Goal: Information Seeking & Learning: Learn about a topic

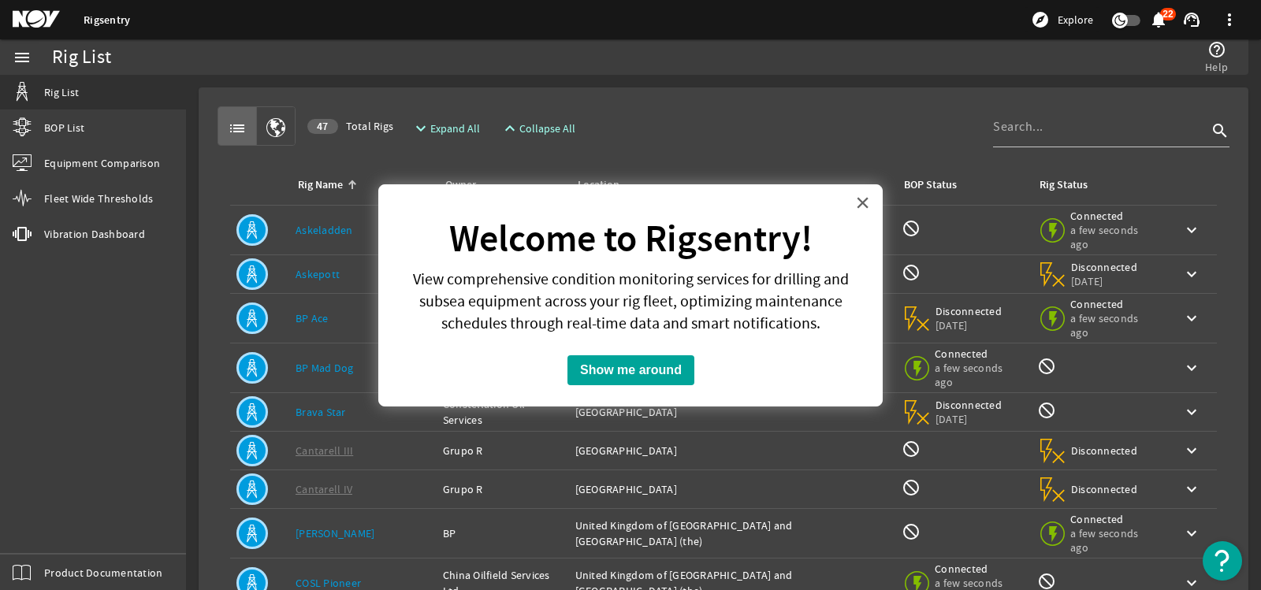
click at [867, 200] on button "×" at bounding box center [862, 202] width 15 height 25
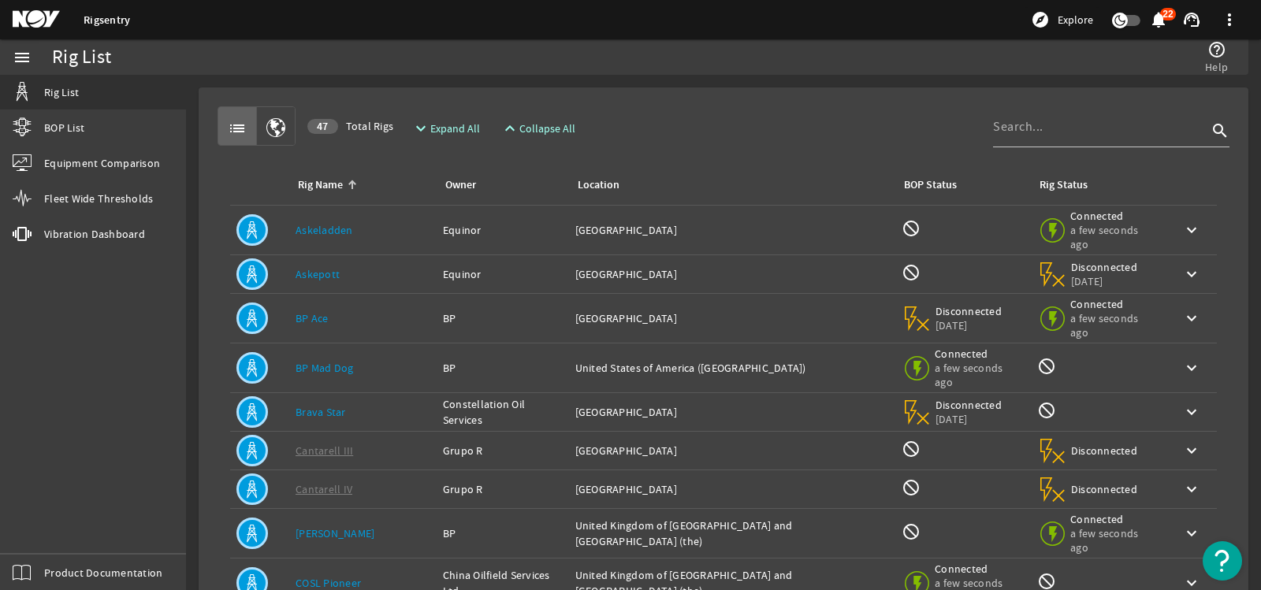
click at [319, 311] on link "BP Ace" at bounding box center [312, 318] width 33 height 14
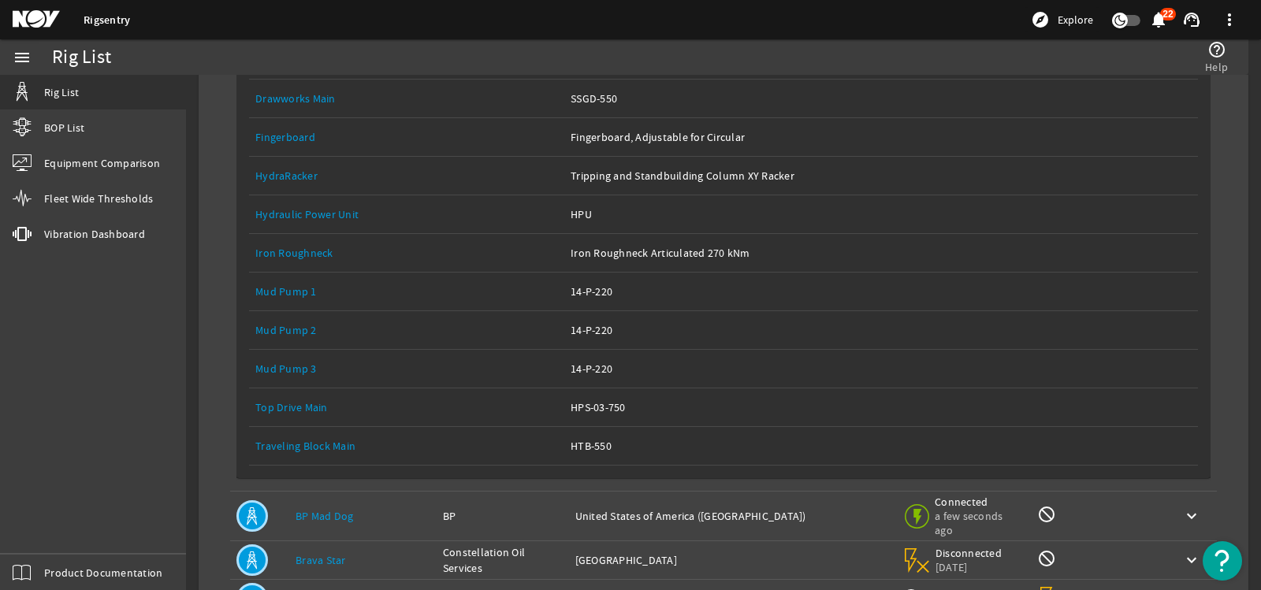
scroll to position [473, 0]
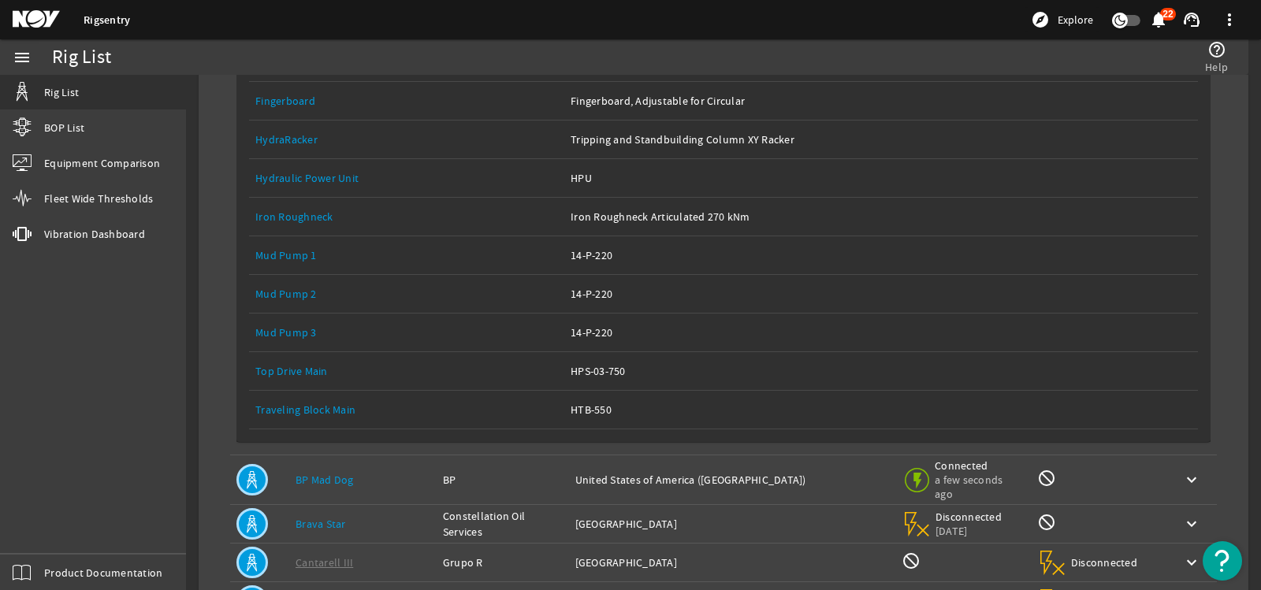
click at [289, 248] on div "Equipment Name: Mud Pump 1" at bounding box center [406, 256] width 303 height 16
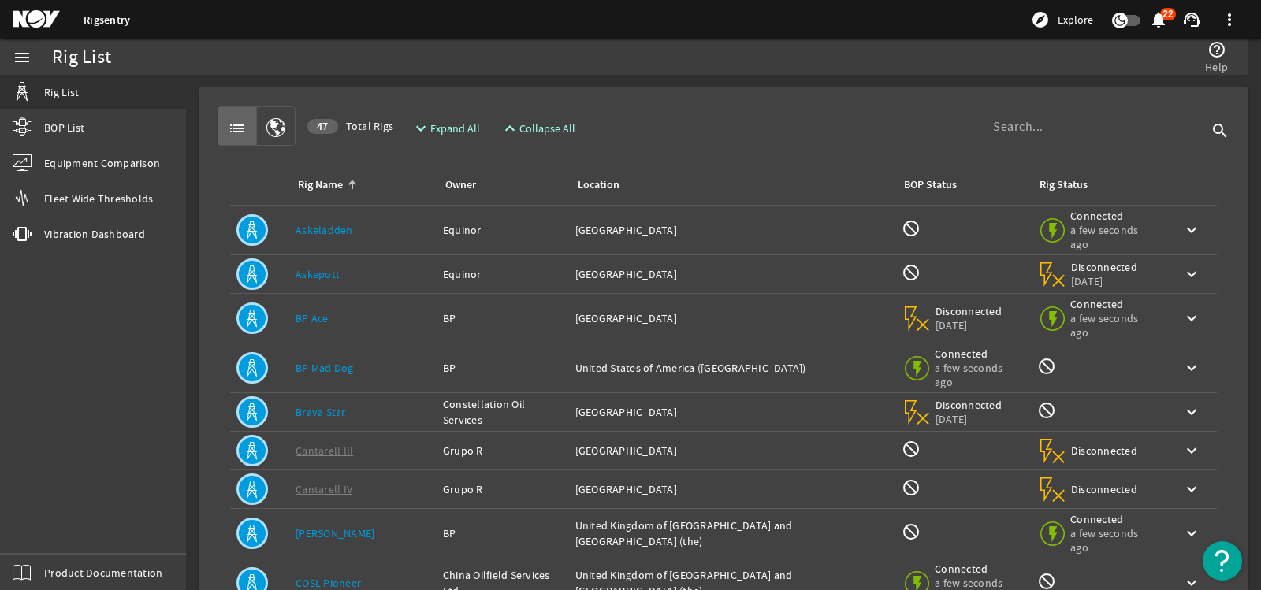
click at [22, 63] on mat-icon "menu" at bounding box center [22, 57] width 19 height 19
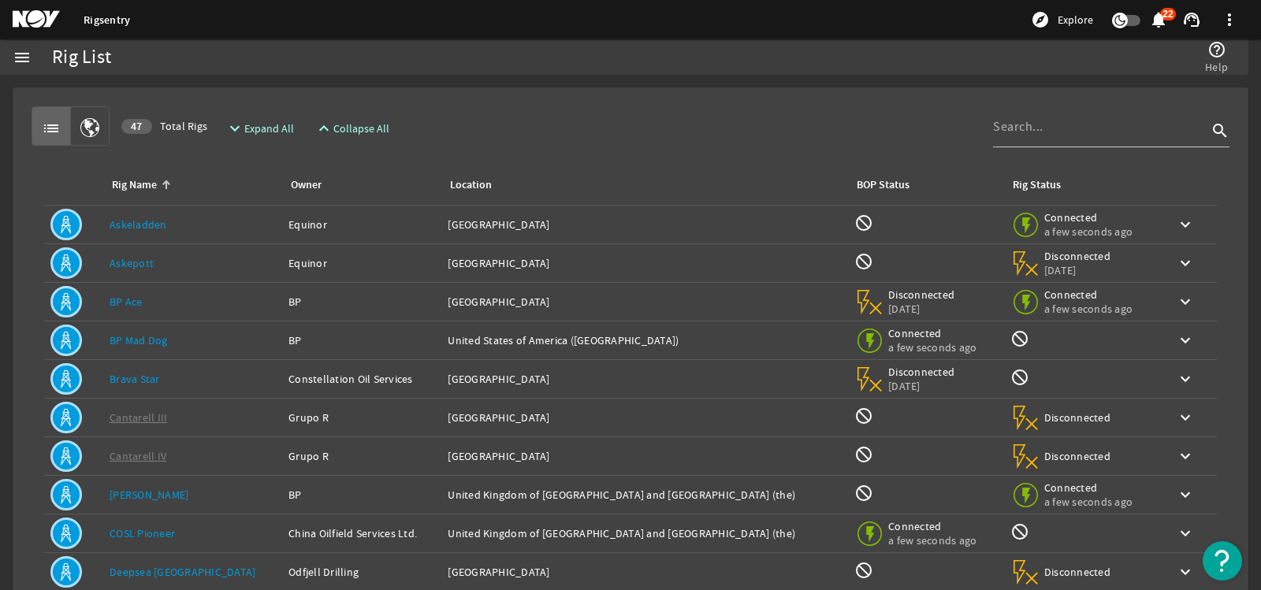
click at [136, 296] on link "BP Ace" at bounding box center [126, 302] width 33 height 14
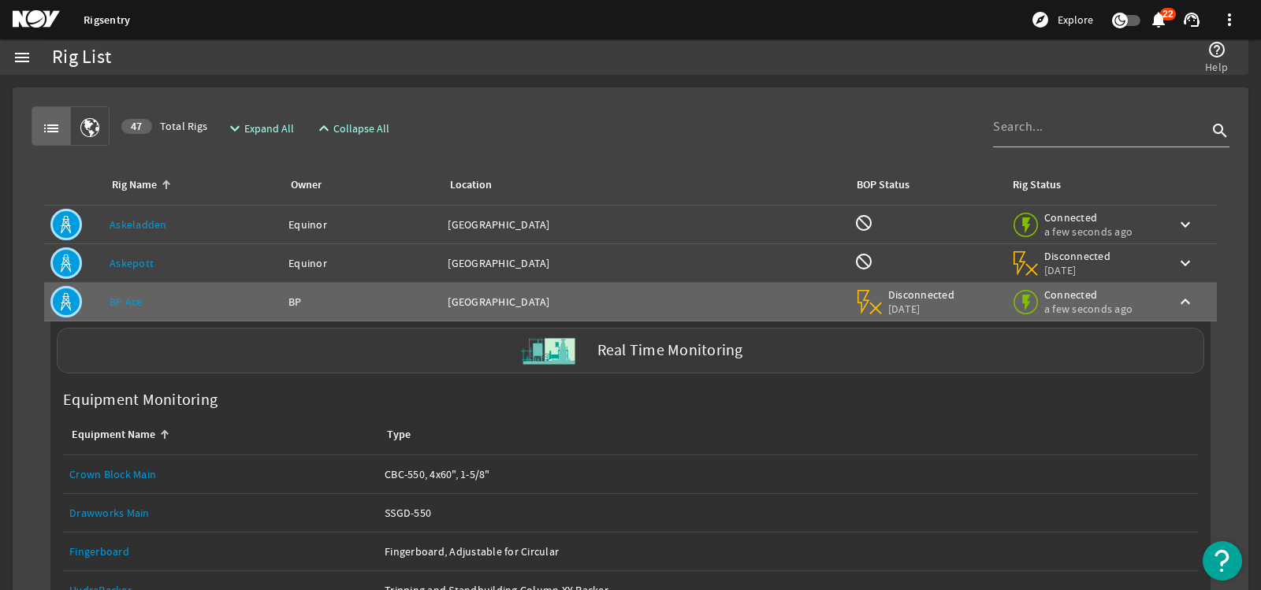
click at [683, 343] on label "Real Time Monitoring" at bounding box center [671, 351] width 146 height 17
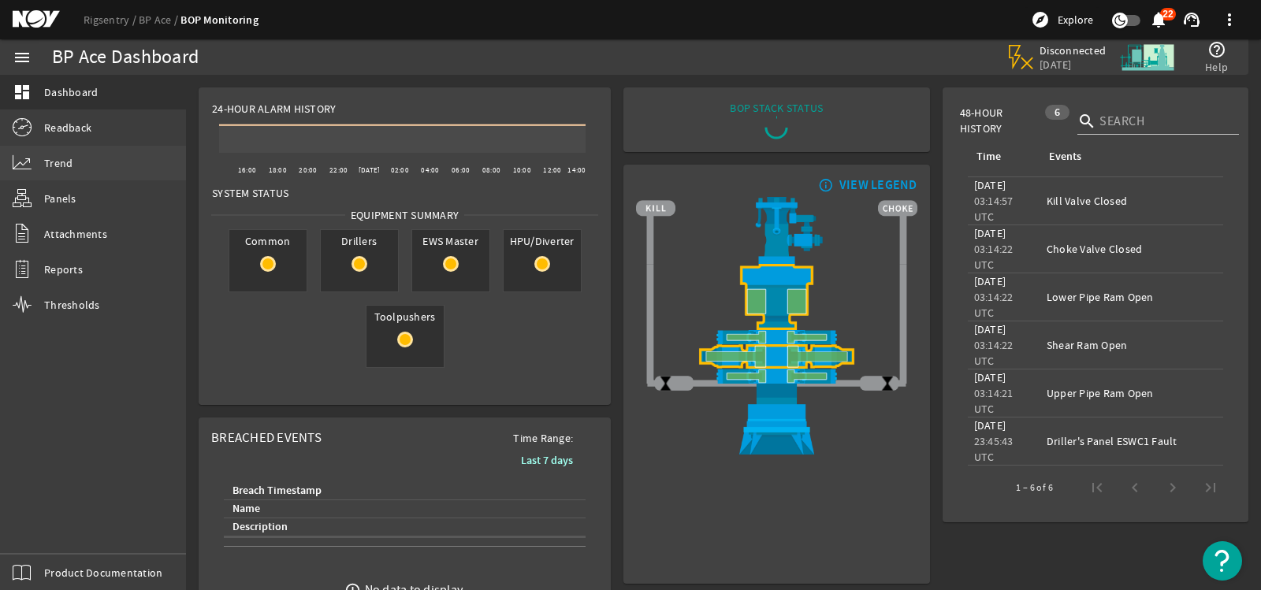
click at [68, 164] on span "Trend" at bounding box center [58, 163] width 28 height 16
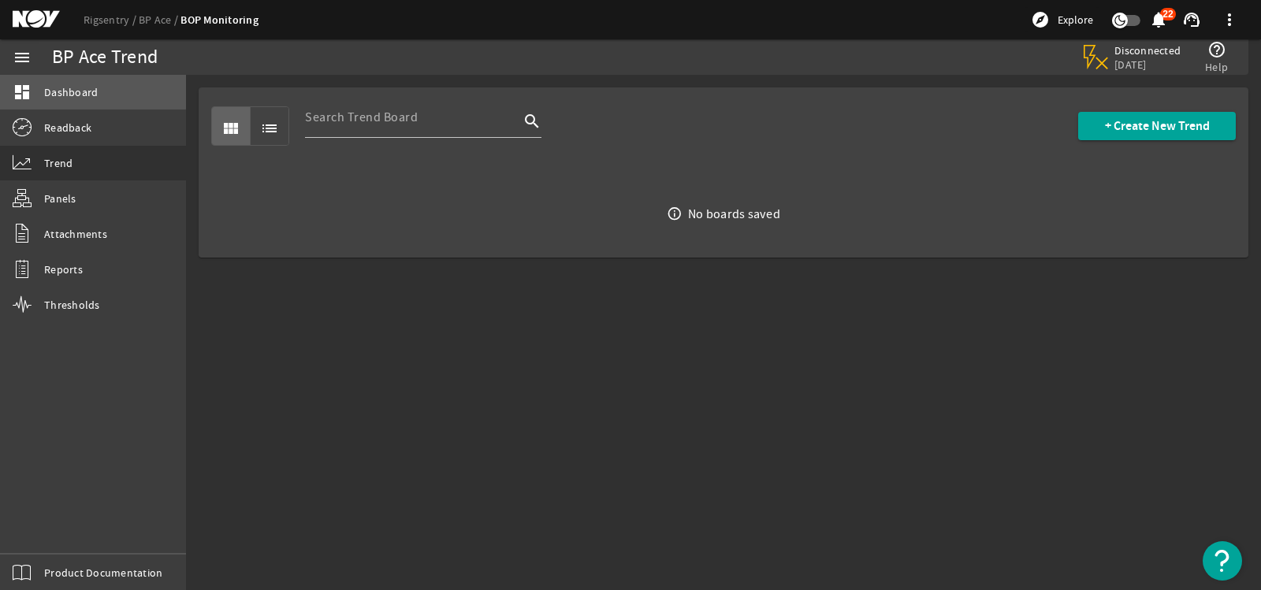
click at [75, 86] on span "Dashboard" at bounding box center [71, 92] width 54 height 16
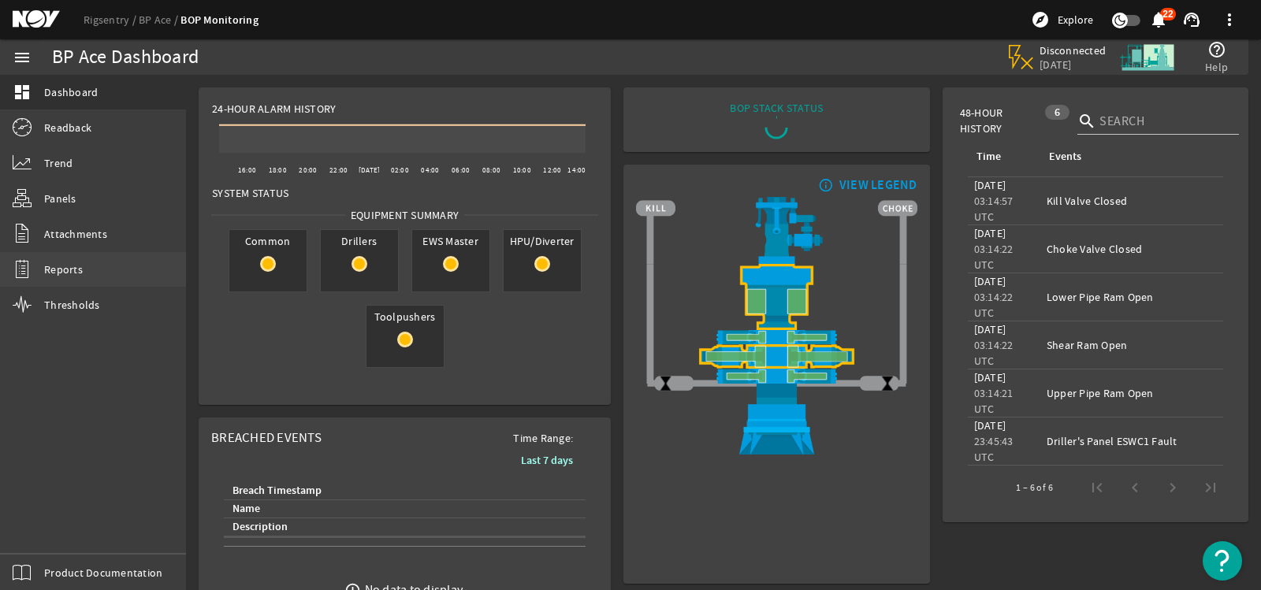
click at [71, 271] on span "Reports" at bounding box center [63, 270] width 39 height 16
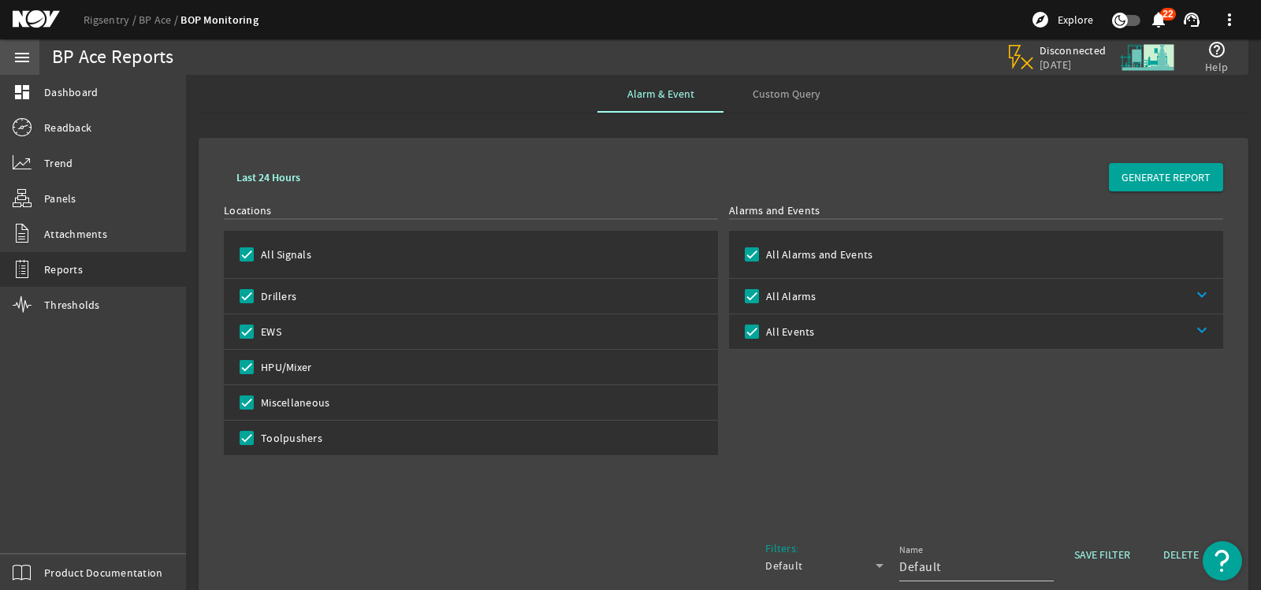
click at [18, 59] on mat-icon "menu" at bounding box center [22, 57] width 19 height 19
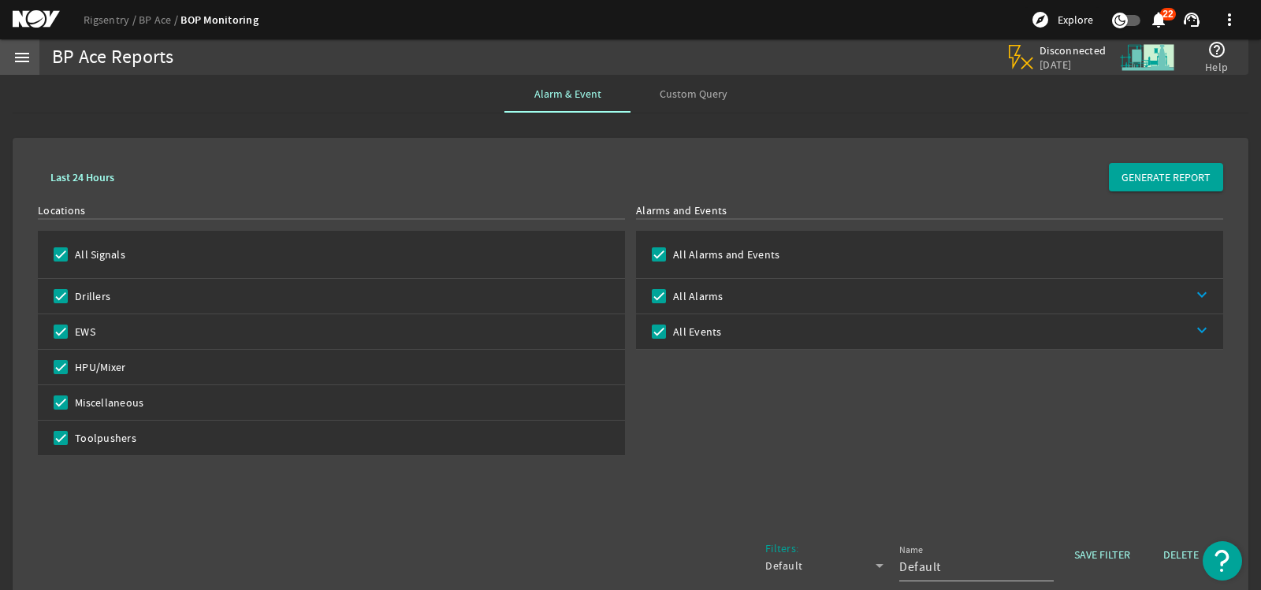
click at [33, 57] on div "menu" at bounding box center [22, 56] width 44 height 35
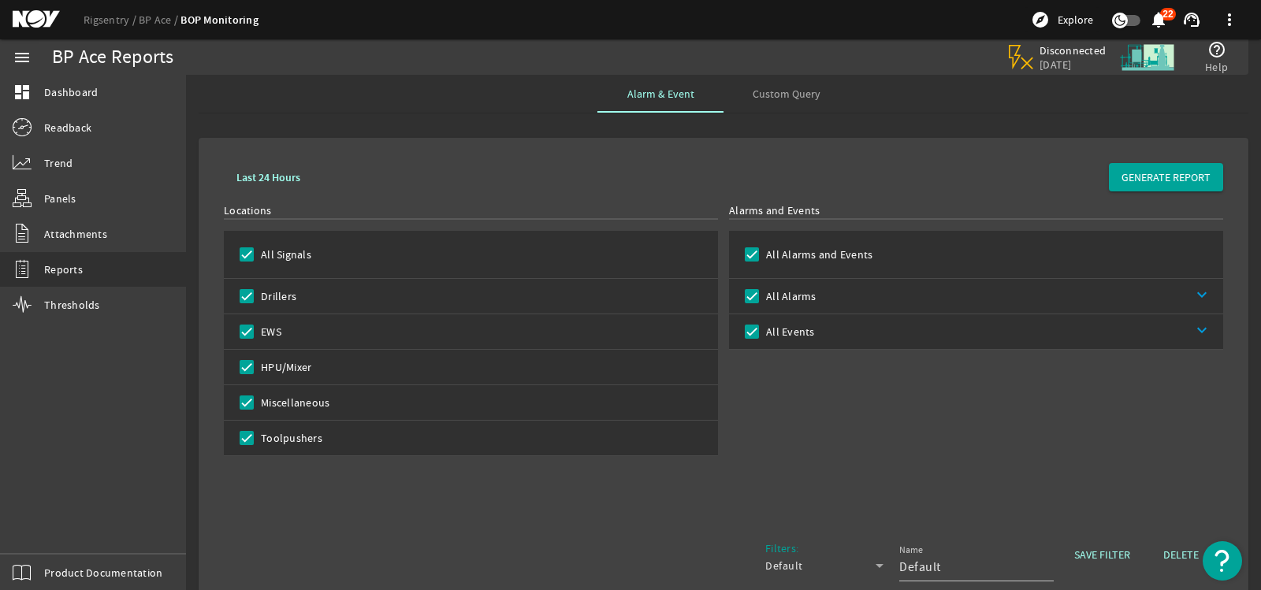
click at [428, 38] on div "Rigsentry BP Ace BOP Monitoring explore Explore notifications 22 support_agent …" at bounding box center [630, 19] width 1261 height 39
click at [35, 15] on mat-icon at bounding box center [48, 19] width 71 height 19
